Goal: Task Accomplishment & Management: Use online tool/utility

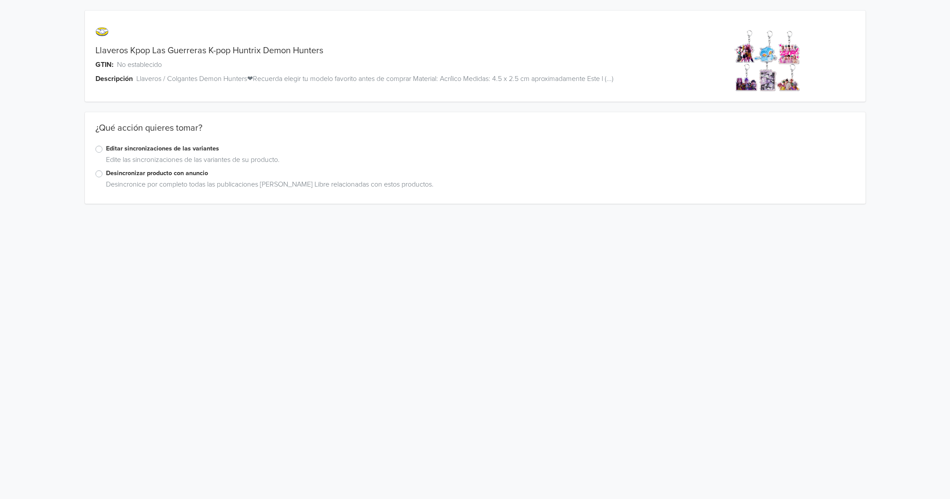
click at [106, 151] on label "Editar sincronizaciones de las variantes" at bounding box center [480, 149] width 749 height 10
click at [0, 0] on input "Editar sincronizaciones de las variantes" at bounding box center [0, 0] width 0 height 0
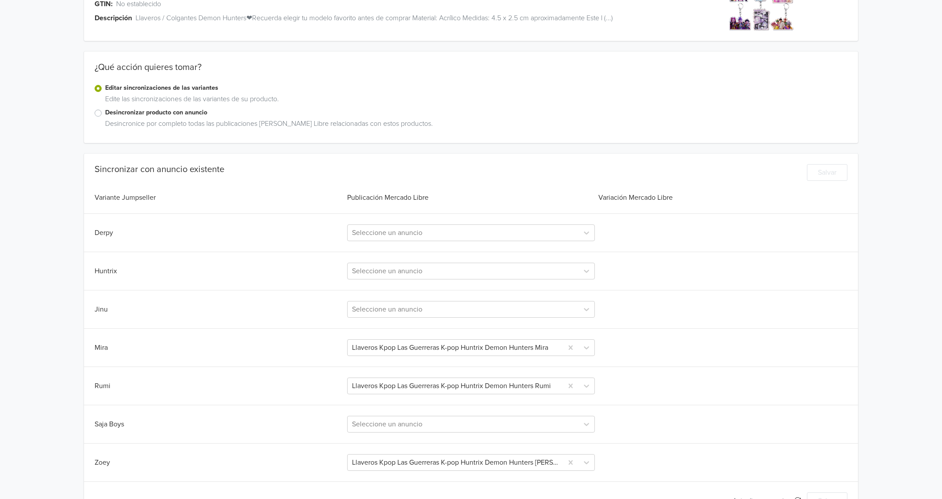
scroll to position [90, 0]
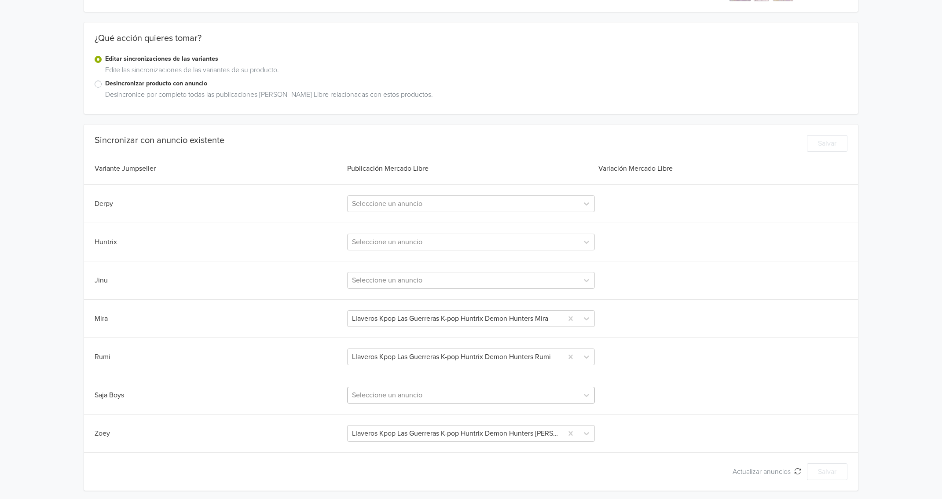
click at [422, 398] on div at bounding box center [463, 395] width 222 height 12
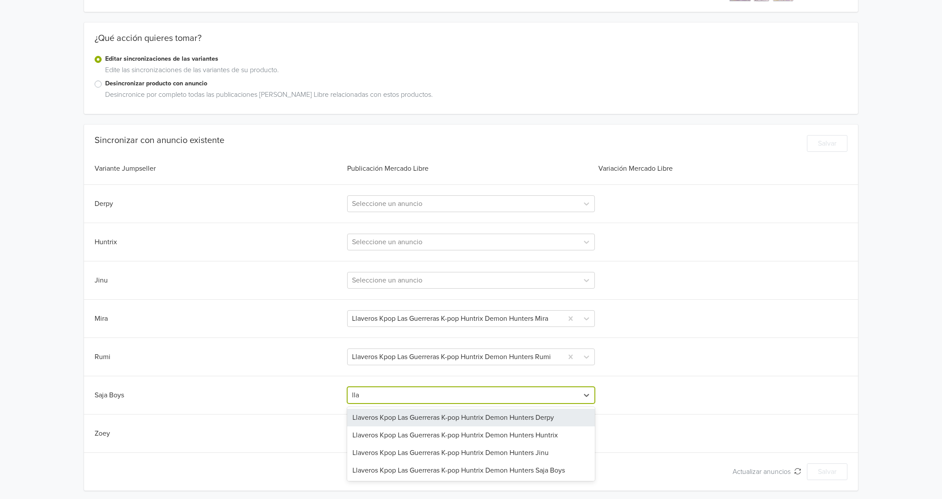
type input "llav"
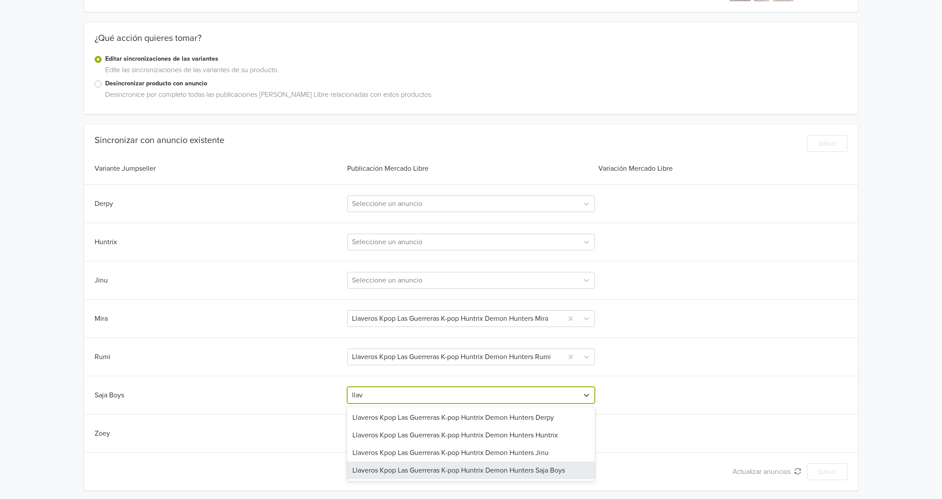
click at [446, 468] on div "Llaveros Kpop Las Guerreras K-pop Huntrix Demon Hunters Saja Boys" at bounding box center [470, 471] width 247 height 18
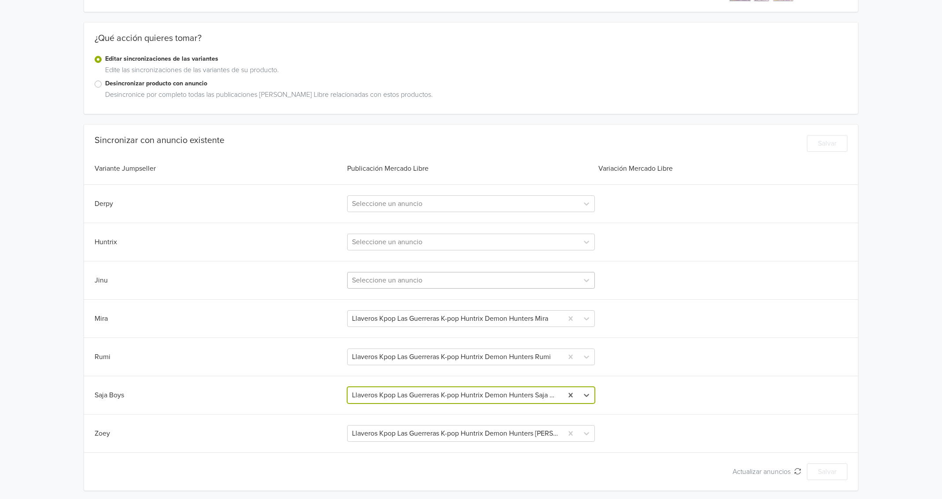
click at [414, 279] on div at bounding box center [463, 280] width 222 height 12
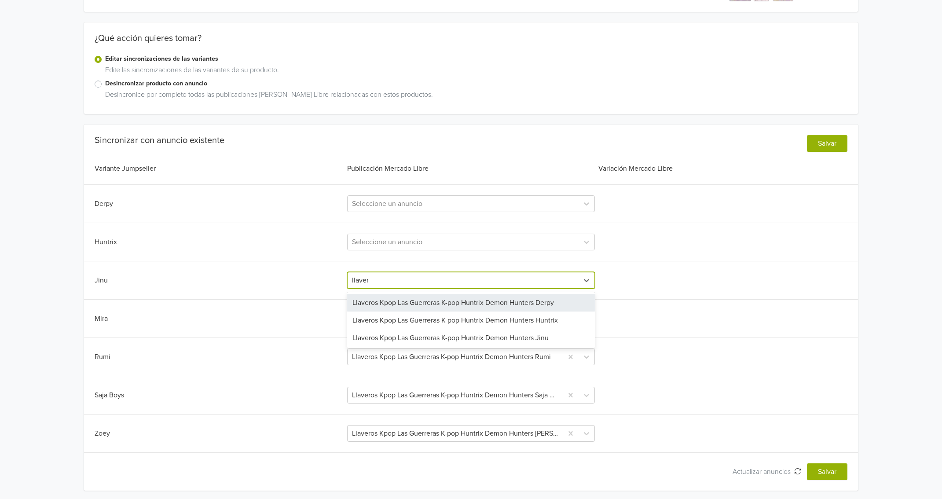
type input "llavero"
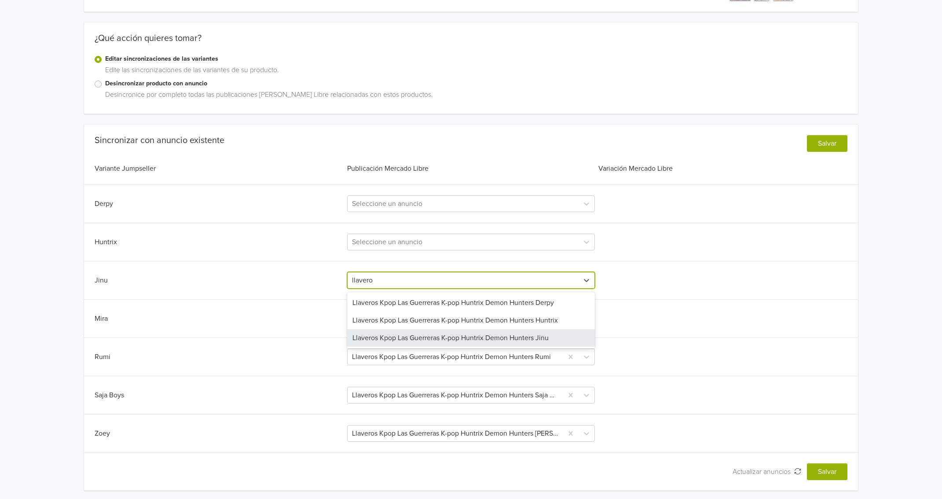
click at [421, 333] on div "Llaveros Kpop Las Guerreras K-pop Huntrix Demon Hunters Jinu" at bounding box center [470, 338] width 247 height 18
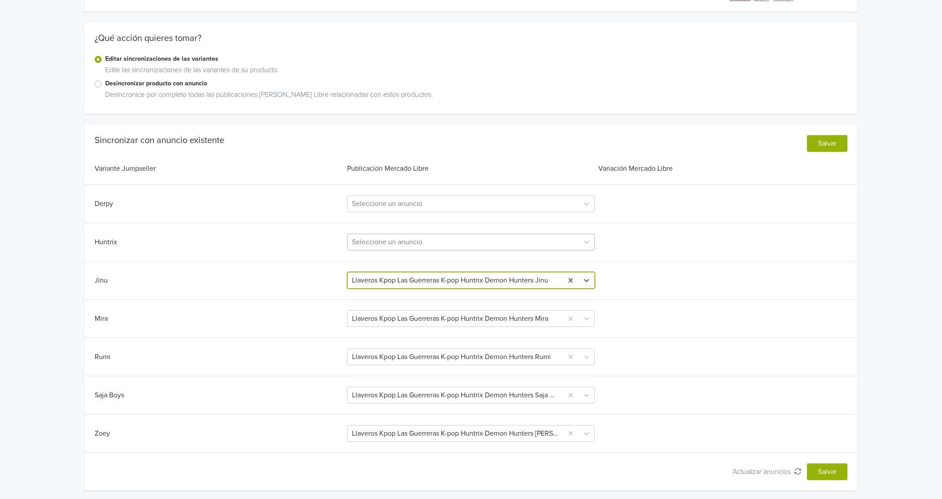
click at [406, 244] on div at bounding box center [463, 242] width 222 height 12
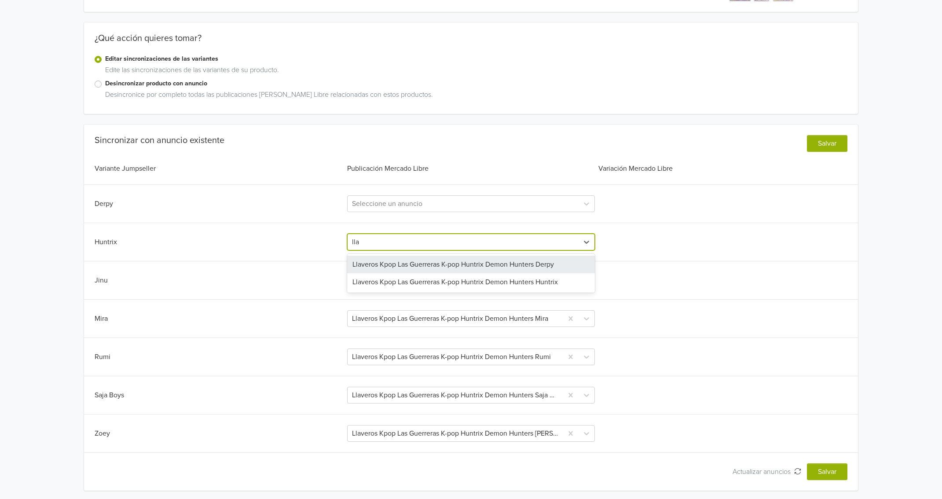
type input "llav"
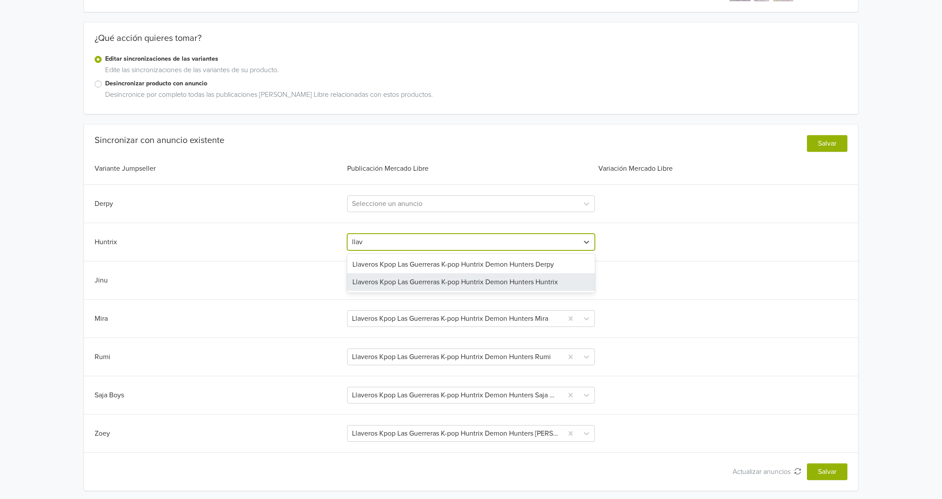
click at [414, 279] on div "Llaveros Kpop Las Guerreras K-pop Huntrix Demon Hunters Huntrix" at bounding box center [470, 282] width 247 height 18
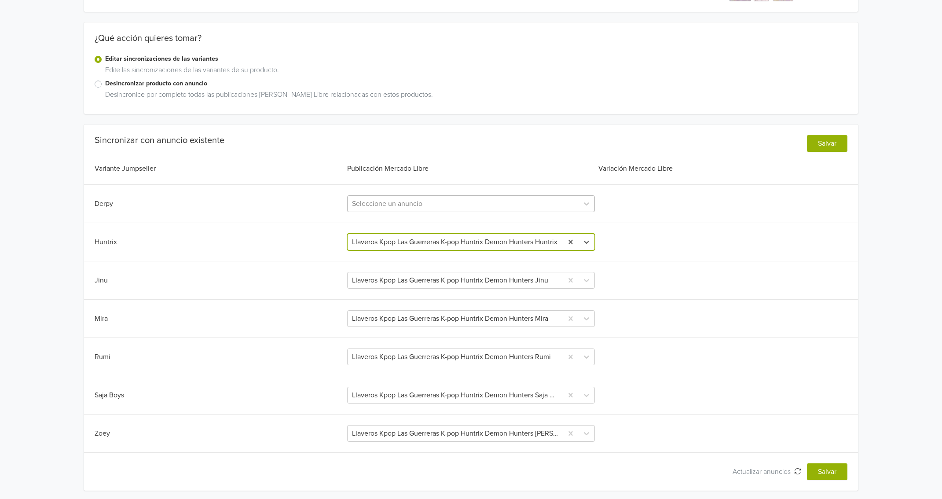
click at [418, 201] on div at bounding box center [463, 204] width 222 height 12
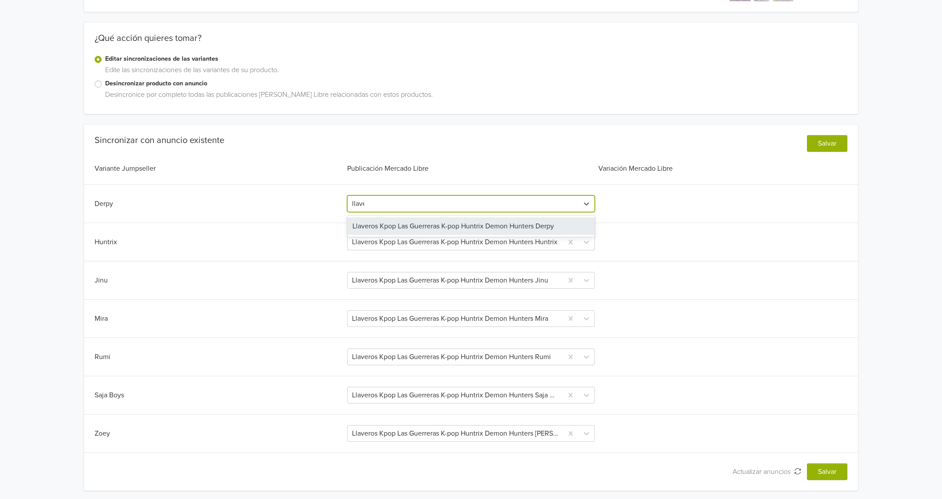
type input "llaver"
click at [426, 224] on div "Llaveros Kpop Las Guerreras K-pop Huntrix Demon Hunters Derpy" at bounding box center [470, 226] width 247 height 18
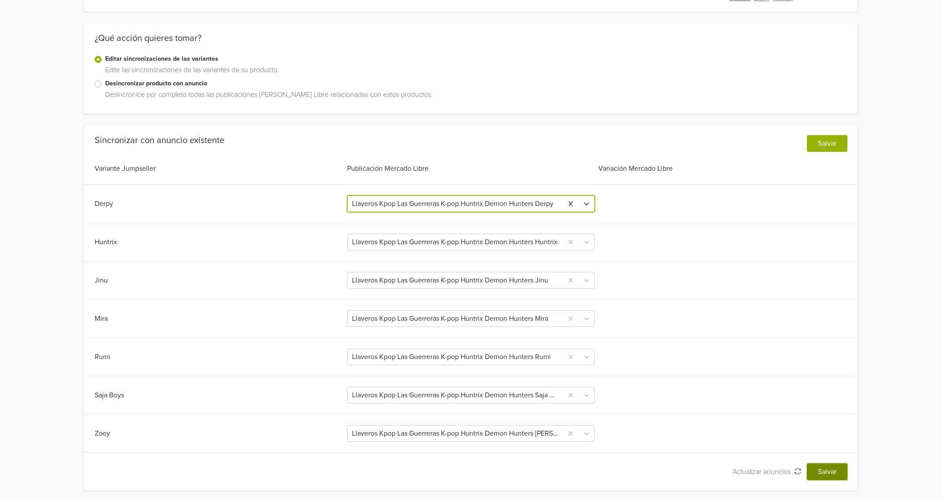
click at [819, 466] on button "Salvar" at bounding box center [827, 471] width 40 height 17
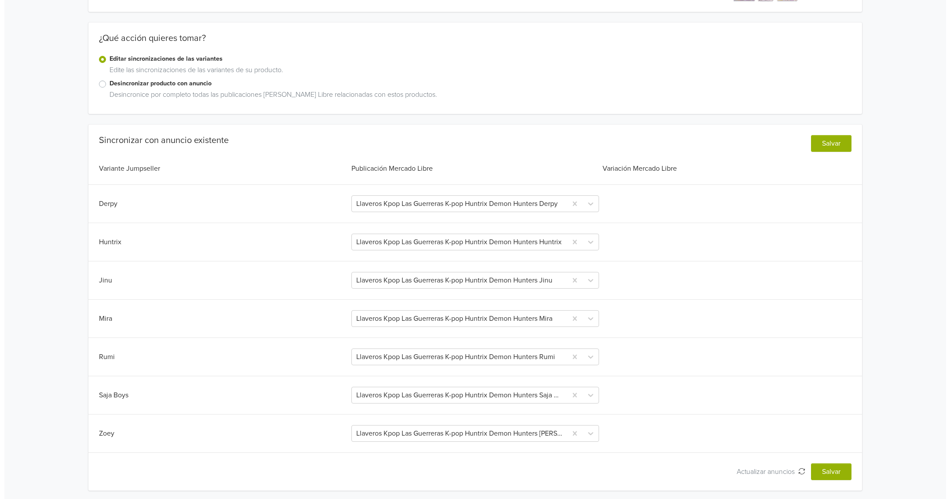
scroll to position [0, 0]
